Goal: Information Seeking & Learning: Learn about a topic

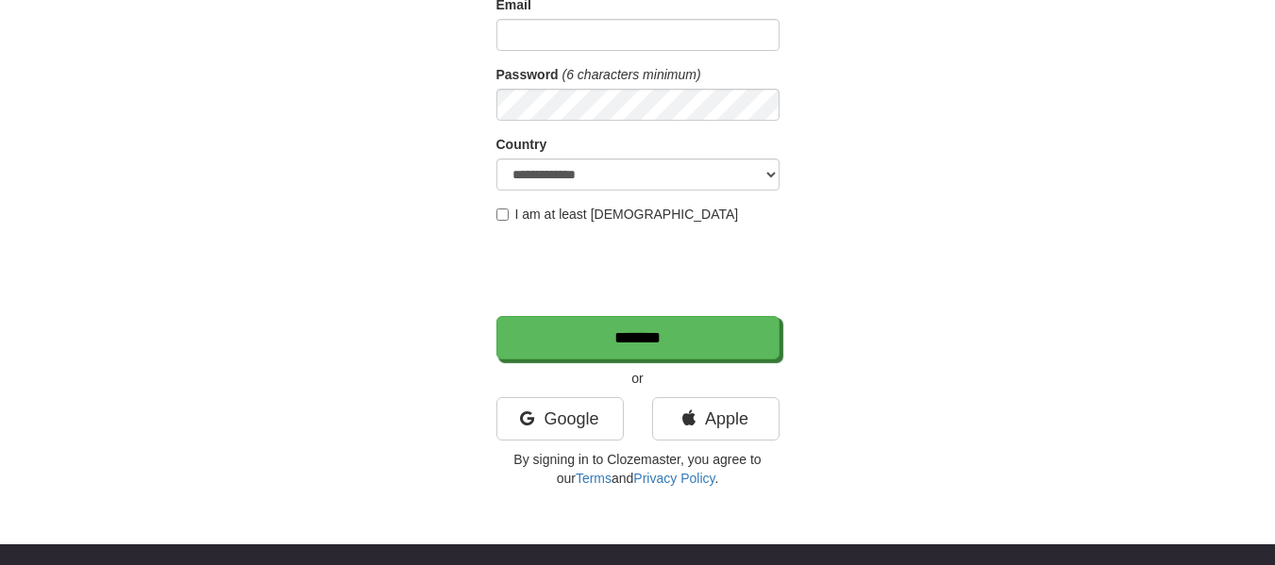
scroll to position [246, 0]
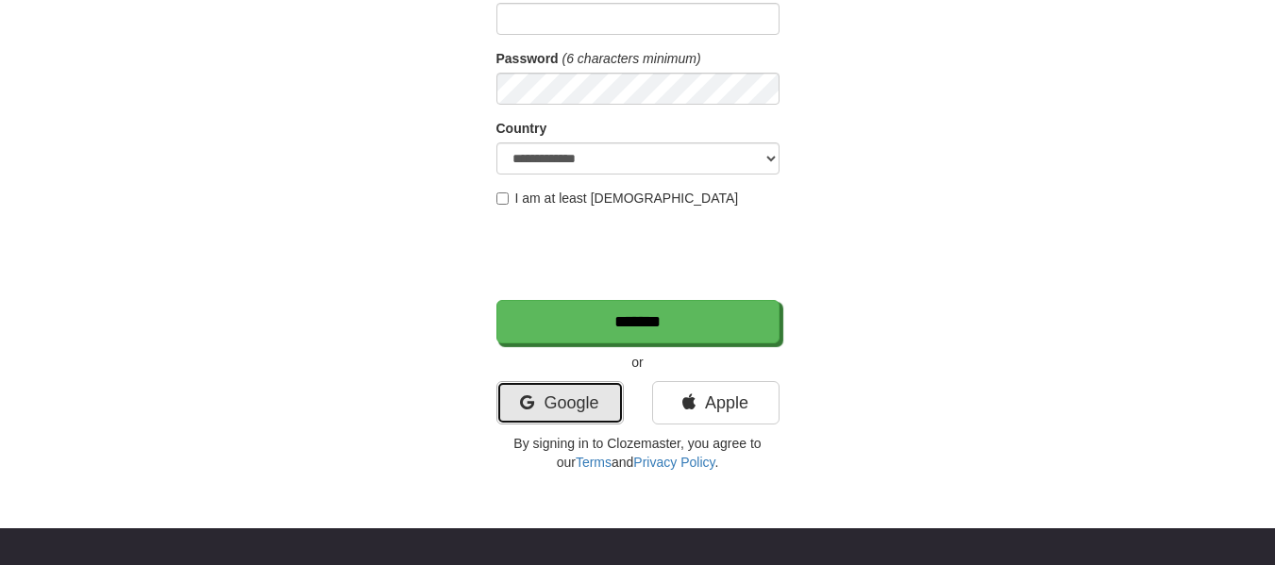
click at [549, 395] on link "Google" at bounding box center [559, 402] width 127 height 43
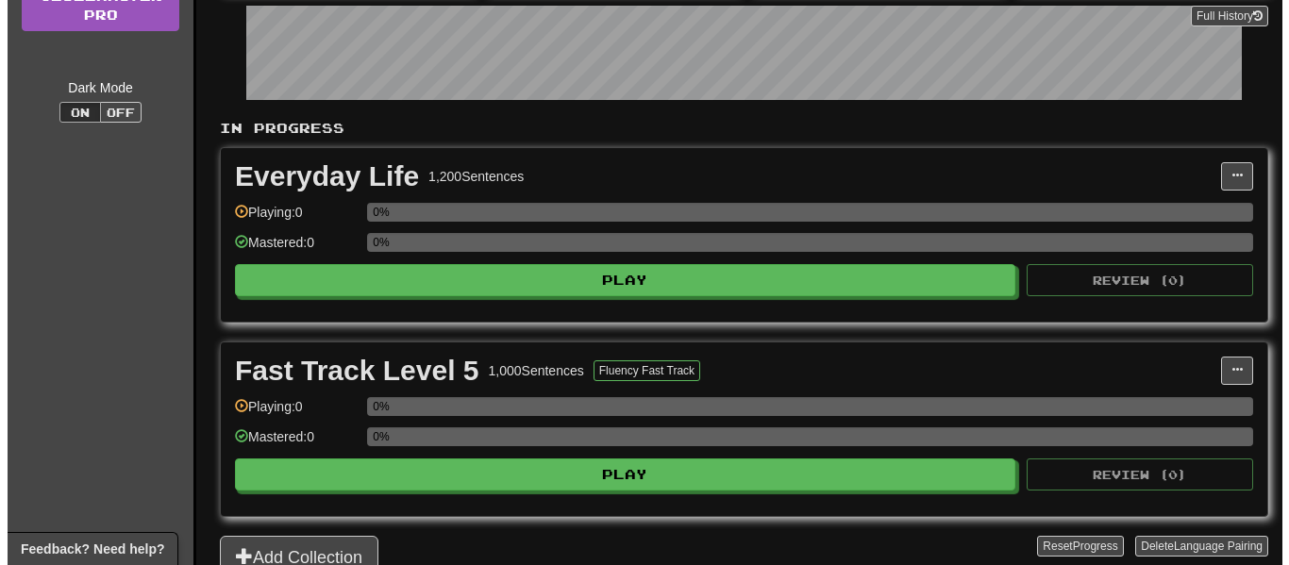
scroll to position [287, 0]
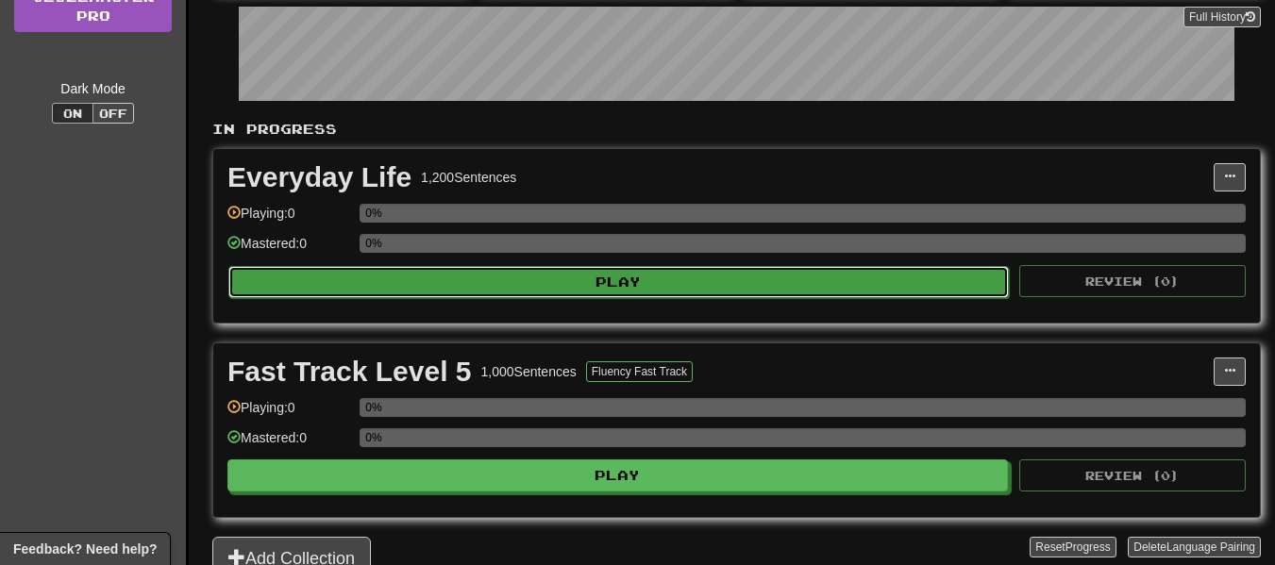
click at [650, 277] on button "Play" at bounding box center [618, 282] width 781 height 32
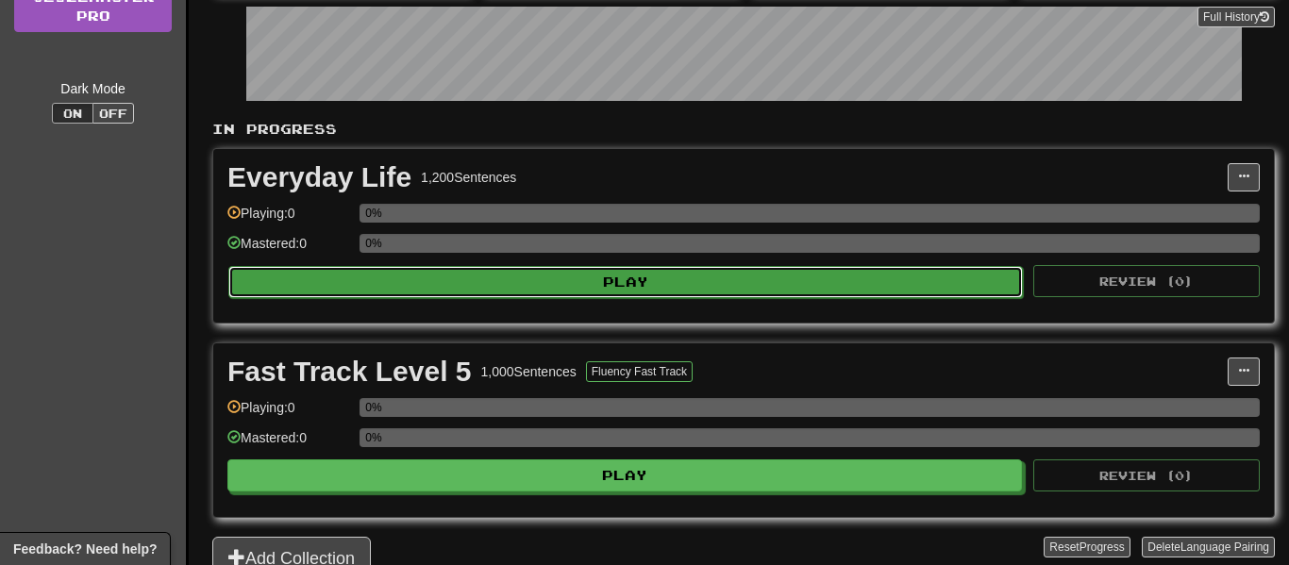
select select "**"
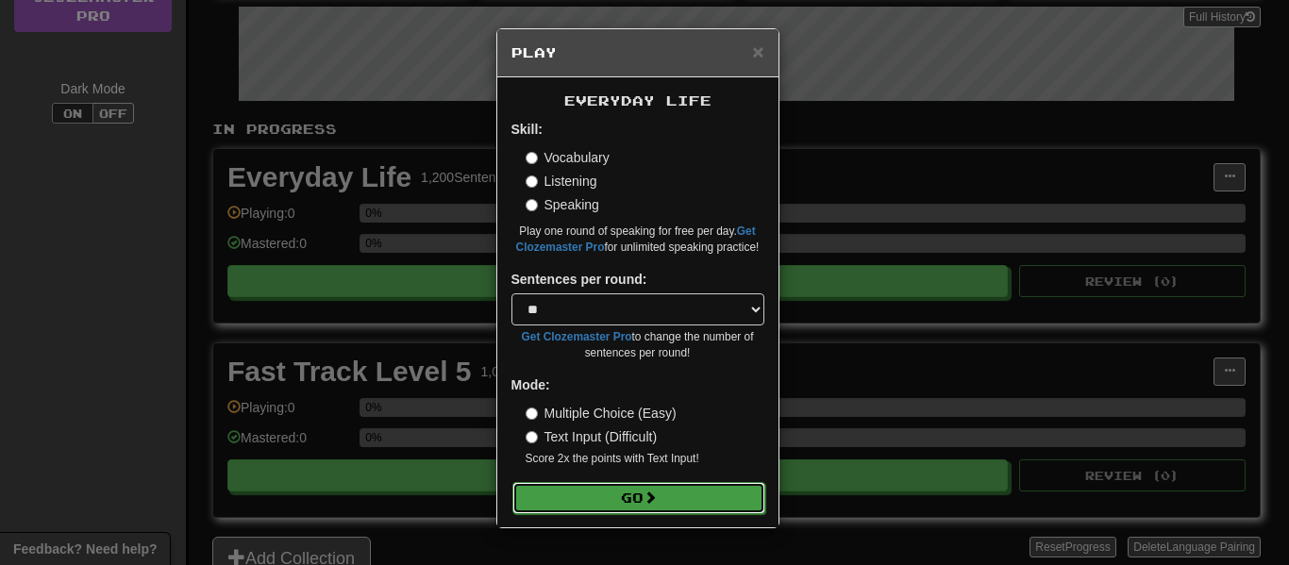
click at [616, 498] on button "Go" at bounding box center [638, 498] width 253 height 32
